Goal: Navigation & Orientation: Find specific page/section

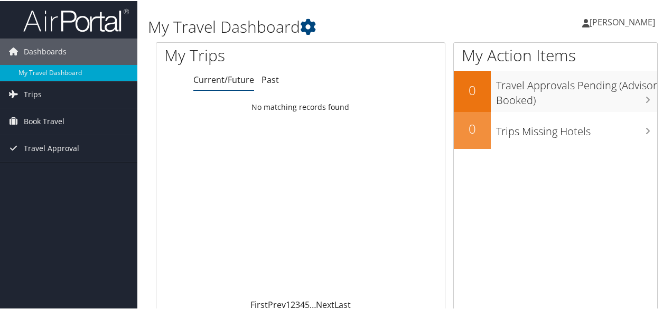
click at [226, 79] on link "Current/Future" at bounding box center [223, 79] width 61 height 12
click at [68, 97] on link "Trips" at bounding box center [68, 93] width 137 height 26
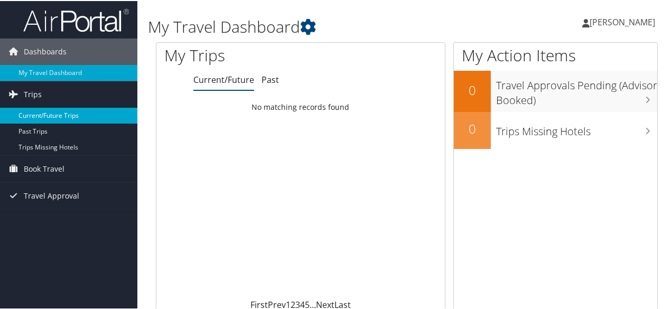
click at [75, 110] on link "Current/Future Trips" at bounding box center [68, 115] width 137 height 16
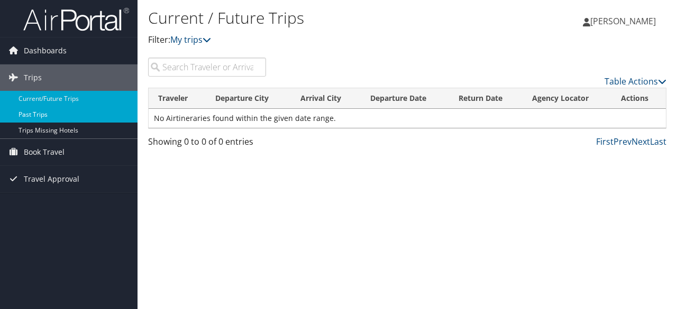
click at [90, 113] on link "Past Trips" at bounding box center [68, 115] width 137 height 16
click at [103, 96] on link "Current/Future Trips" at bounding box center [68, 99] width 137 height 16
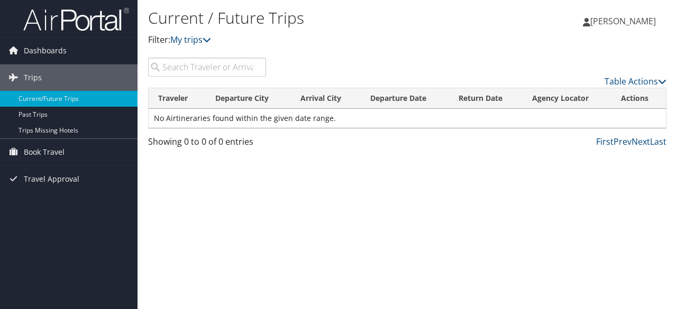
click at [18, 54] on icon at bounding box center [13, 50] width 16 height 16
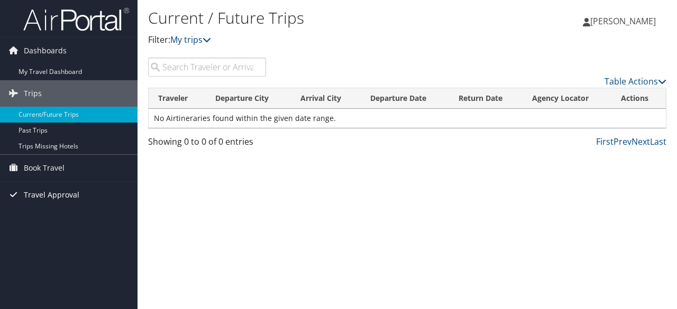
click at [69, 196] on span "Travel Approval" at bounding box center [51, 195] width 55 height 26
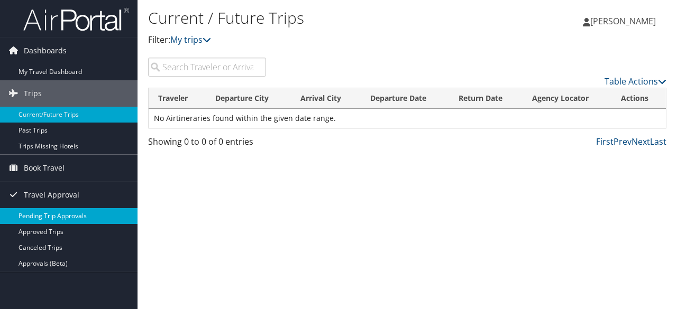
click at [68, 216] on link "Pending Trip Approvals" at bounding box center [68, 216] width 137 height 16
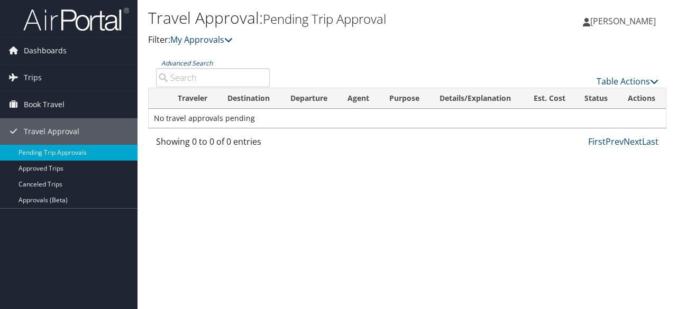
click at [173, 79] on input "Advanced Search" at bounding box center [213, 77] width 114 height 19
click at [192, 78] on input "09/0725" at bounding box center [213, 77] width 114 height 19
click at [209, 75] on input "09/07/25" at bounding box center [213, 77] width 114 height 19
type input "09/07/25"
click at [58, 47] on span "Dashboards" at bounding box center [45, 51] width 43 height 26
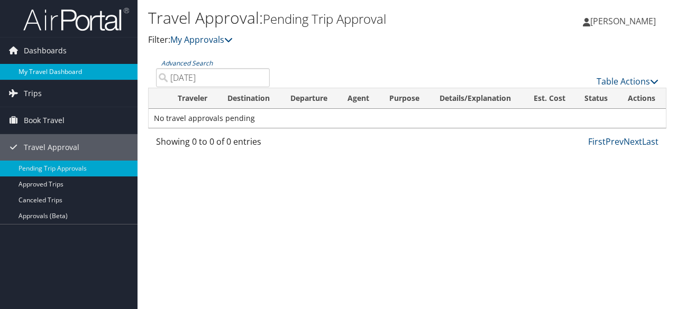
click at [55, 67] on link "My Travel Dashboard" at bounding box center [68, 72] width 137 height 16
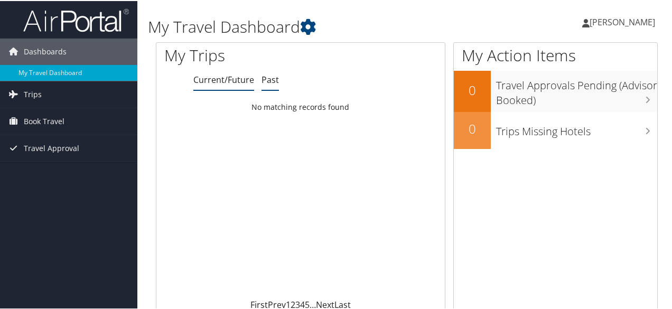
click at [266, 77] on link "Past" at bounding box center [270, 79] width 17 height 12
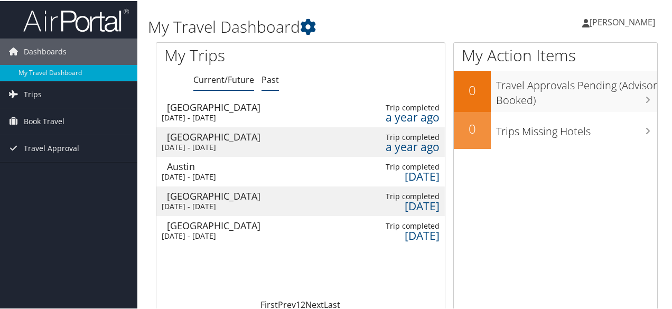
click at [216, 76] on link "Current/Future" at bounding box center [223, 79] width 61 height 12
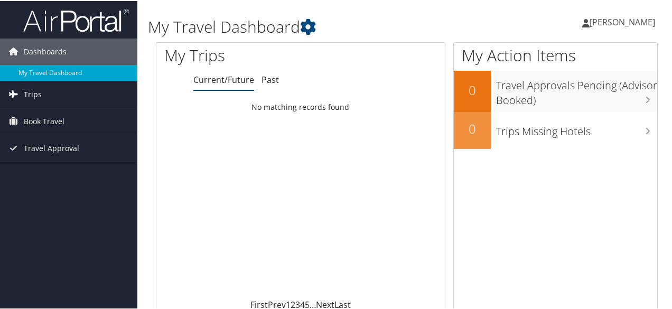
click at [57, 92] on link "Trips" at bounding box center [68, 93] width 137 height 26
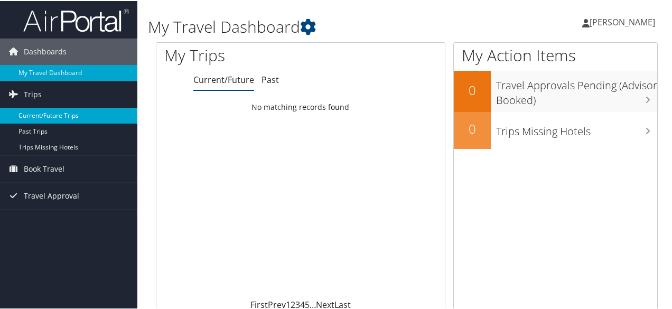
click at [61, 114] on link "Current/Future Trips" at bounding box center [68, 115] width 137 height 16
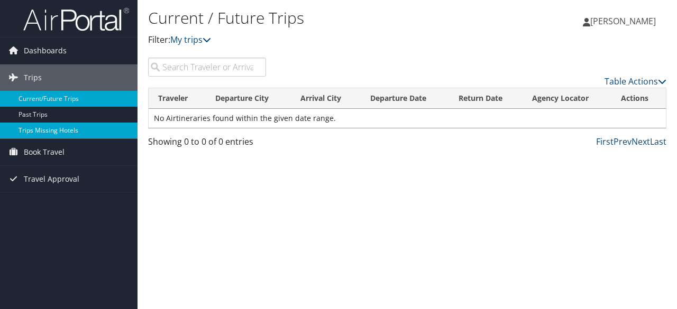
click at [62, 129] on link "Trips Missing Hotels" at bounding box center [68, 131] width 137 height 16
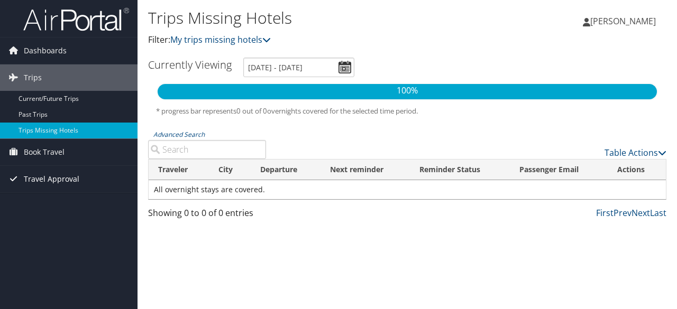
click at [85, 178] on link "Travel Approval" at bounding box center [68, 179] width 137 height 26
click at [344, 67] on input "9/6/2025 - 12/6/2025" at bounding box center [298, 68] width 111 height 20
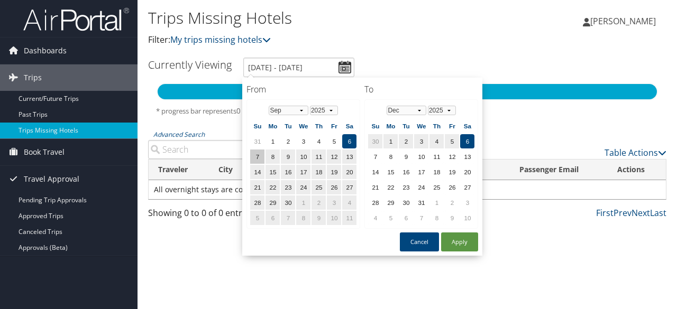
click at [255, 151] on td "7" at bounding box center [257, 157] width 14 height 14
click at [319, 153] on td "11" at bounding box center [318, 157] width 14 height 14
click at [257, 70] on input "9/6/2025 - 12/6/2025" at bounding box center [298, 68] width 111 height 20
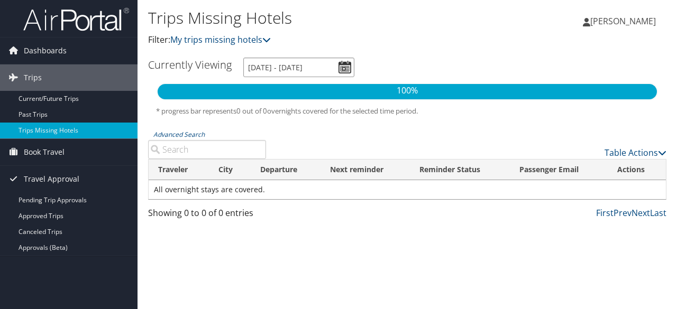
click at [286, 67] on input "9/6/2025 - 12/6/2025" at bounding box center [298, 68] width 111 height 20
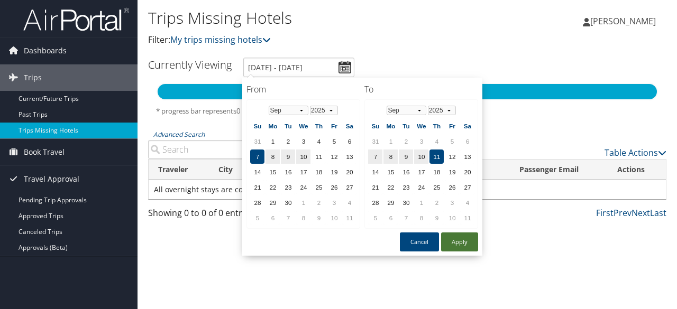
click at [460, 239] on button "Apply" at bounding box center [459, 242] width 37 height 19
type input "9/7/2025 - 9/11/2025"
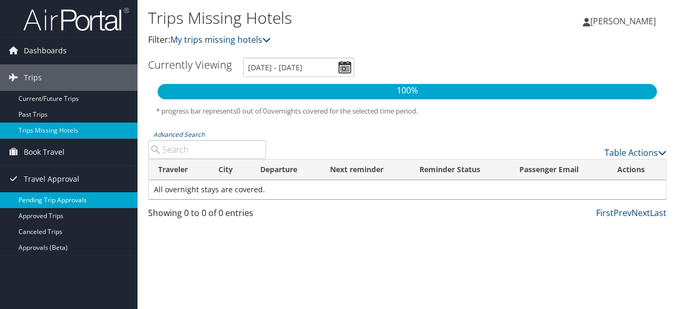
click at [85, 198] on link "Pending Trip Approvals" at bounding box center [68, 200] width 137 height 16
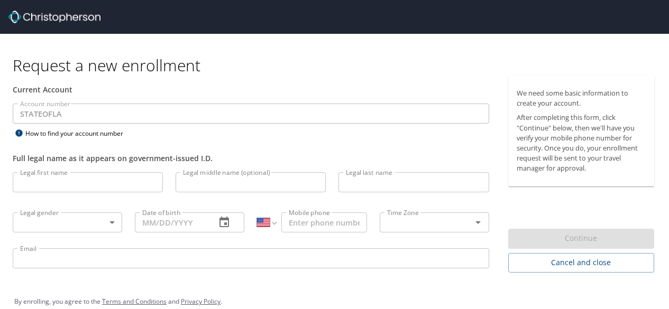
select select "US"
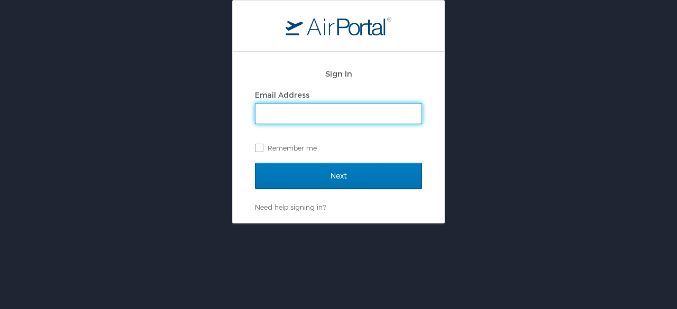
type input "bridgette.theodore3@la.gov"
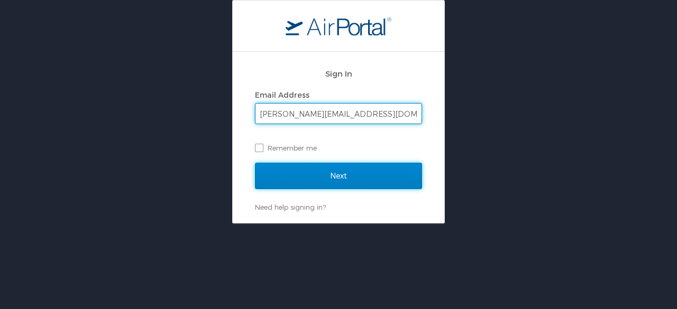
click at [337, 178] on input "Next" at bounding box center [338, 176] width 167 height 26
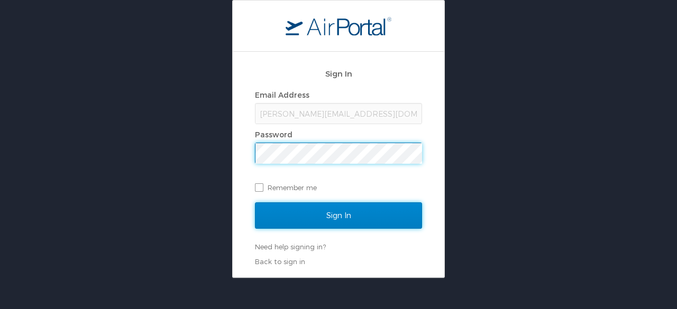
click at [280, 216] on input "Sign In" at bounding box center [338, 215] width 167 height 26
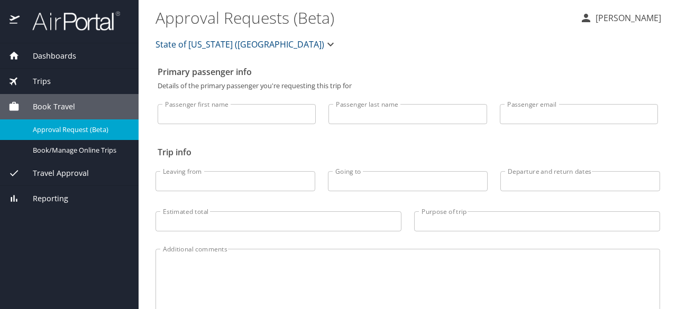
click at [81, 174] on span "Travel Approval" at bounding box center [54, 174] width 69 height 12
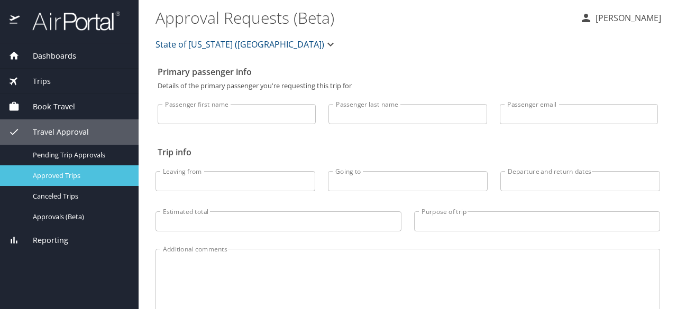
click at [86, 172] on span "Approved Trips" at bounding box center [79, 176] width 93 height 10
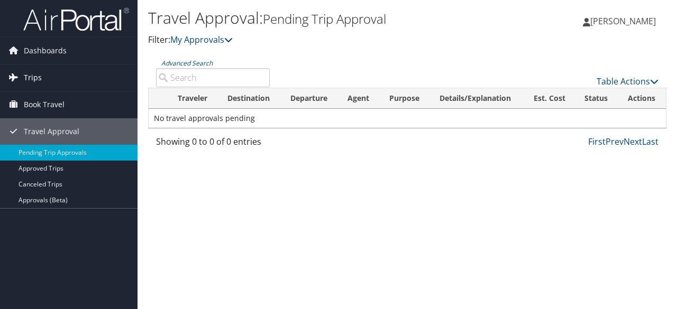
click at [44, 73] on link "Trips" at bounding box center [68, 77] width 137 height 26
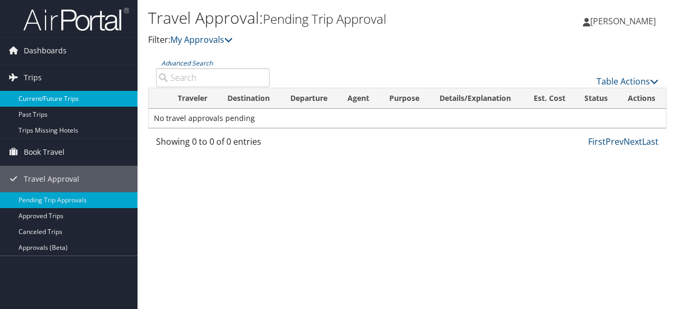
click at [42, 99] on link "Current/Future Trips" at bounding box center [68, 99] width 137 height 16
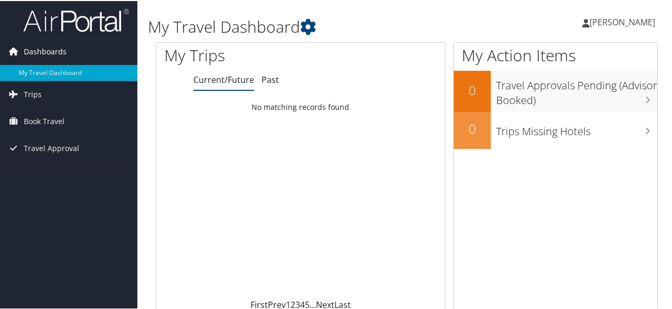
click at [88, 48] on link "Dashboards" at bounding box center [68, 51] width 137 height 26
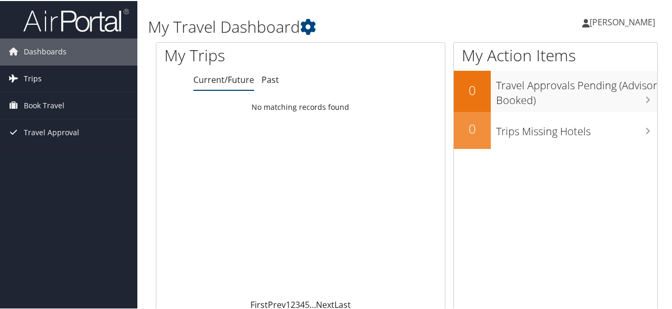
click at [84, 74] on link "Trips" at bounding box center [68, 77] width 137 height 26
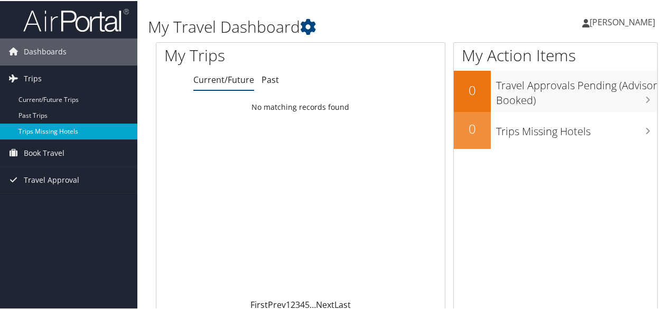
click at [75, 126] on link "Trips Missing Hotels" at bounding box center [68, 131] width 137 height 16
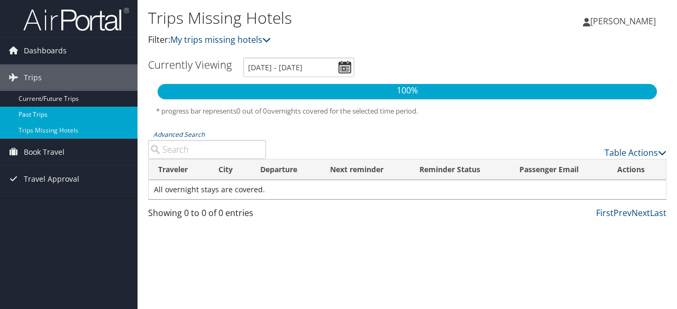
click at [72, 115] on link "Past Trips" at bounding box center [68, 115] width 137 height 16
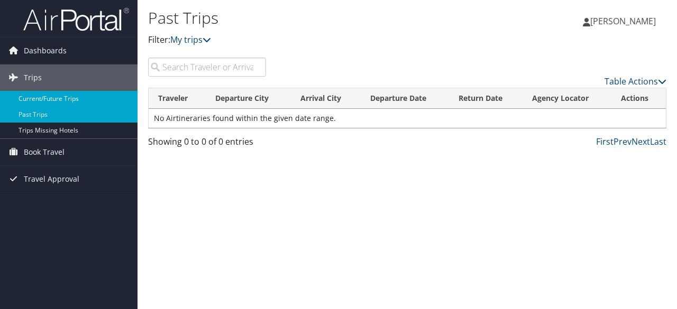
click at [92, 97] on link "Current/Future Trips" at bounding box center [68, 99] width 137 height 16
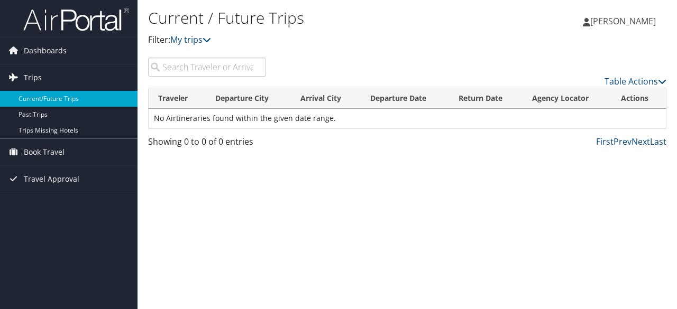
click at [95, 74] on link "Trips" at bounding box center [68, 77] width 137 height 26
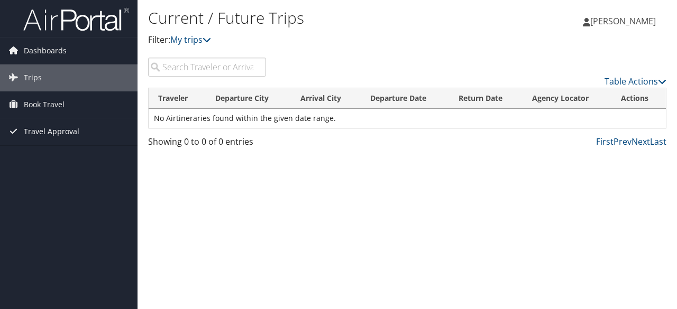
click at [80, 132] on link "Travel Approval" at bounding box center [68, 131] width 137 height 26
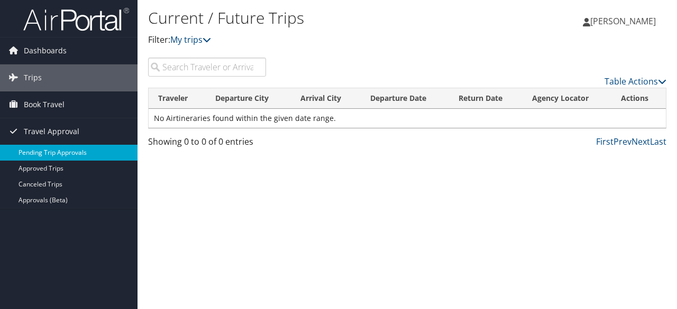
click at [78, 151] on link "Pending Trip Approvals" at bounding box center [68, 153] width 137 height 16
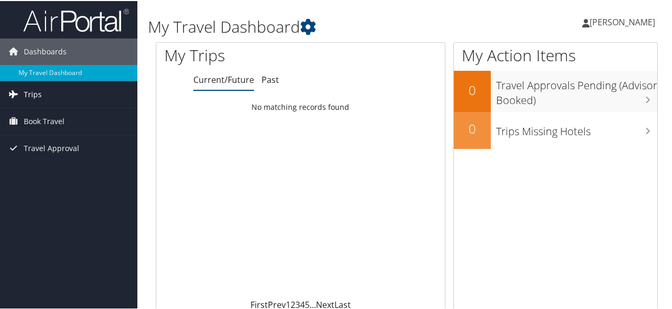
click at [74, 94] on link "Trips" at bounding box center [68, 93] width 137 height 26
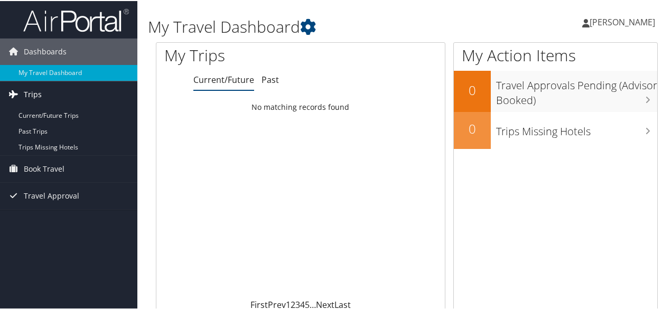
click at [51, 91] on link "Trips" at bounding box center [68, 93] width 137 height 26
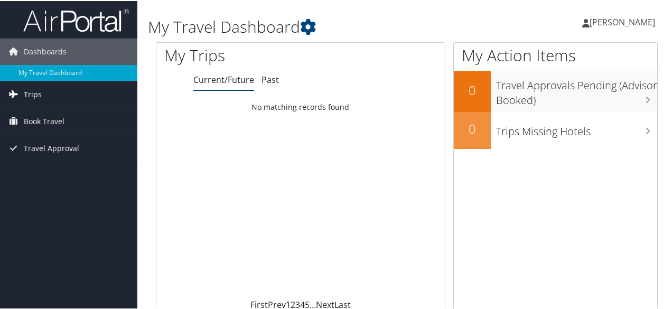
click at [57, 87] on link "Trips" at bounding box center [68, 93] width 137 height 26
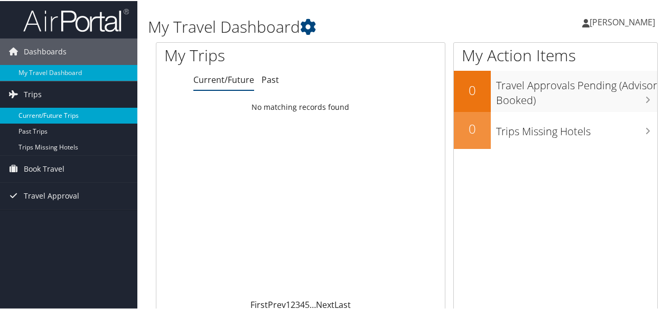
click at [59, 115] on link "Current/Future Trips" at bounding box center [68, 115] width 137 height 16
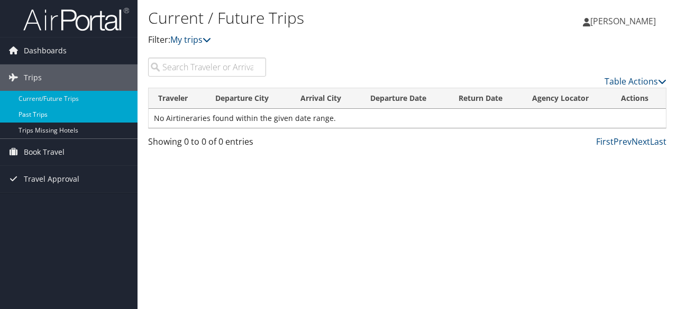
click at [85, 114] on link "Past Trips" at bounding box center [68, 115] width 137 height 16
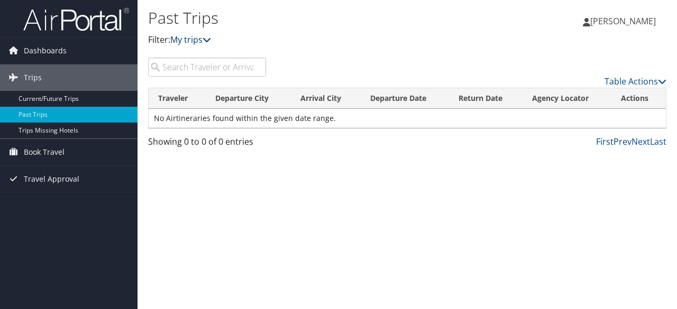
click at [207, 39] on icon at bounding box center [206, 39] width 8 height 8
click at [350, 62] on div "Table Actions" at bounding box center [474, 73] width 401 height 30
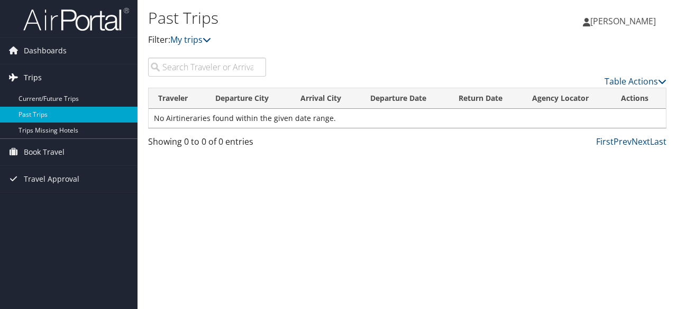
click at [94, 73] on link "Trips" at bounding box center [68, 77] width 137 height 26
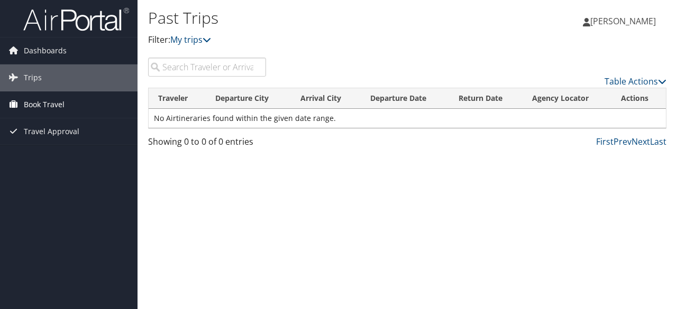
click at [100, 101] on link "Book Travel" at bounding box center [68, 104] width 137 height 26
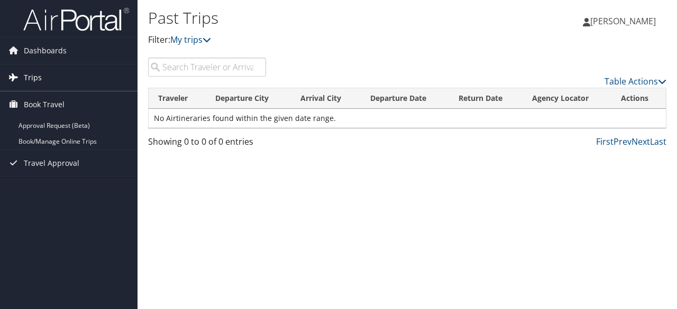
click at [74, 76] on link "Trips" at bounding box center [68, 77] width 137 height 26
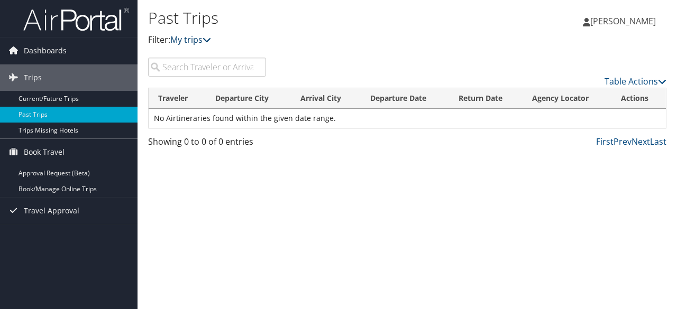
click at [207, 41] on icon at bounding box center [206, 39] width 8 height 8
click at [372, 62] on div "Table Actions" at bounding box center [474, 73] width 401 height 30
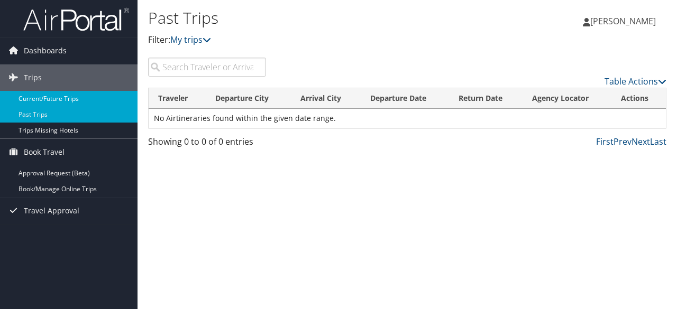
click at [44, 98] on link "Current/Future Trips" at bounding box center [68, 99] width 137 height 16
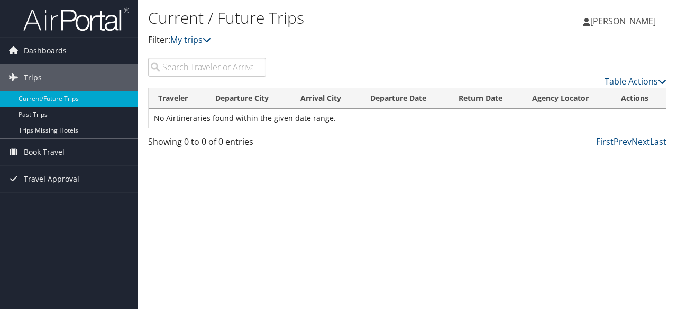
click at [212, 184] on div "Current / Future Trips Filter: My trips [PERSON_NAME] [PERSON_NAME] My Settings…" at bounding box center [406, 154] width 539 height 309
